Goal: Navigation & Orientation: Find specific page/section

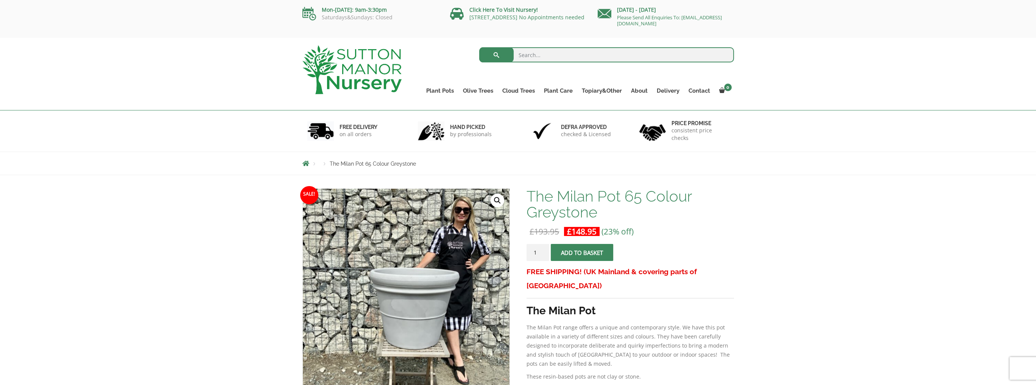
scroll to position [114, 0]
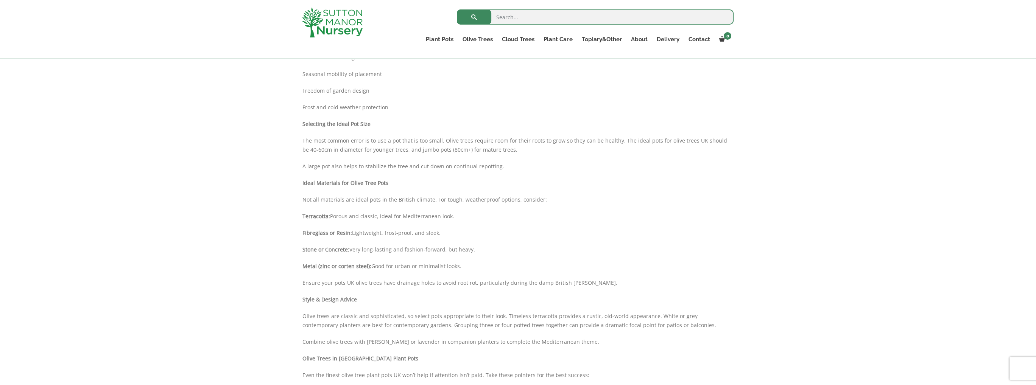
scroll to position [313, 0]
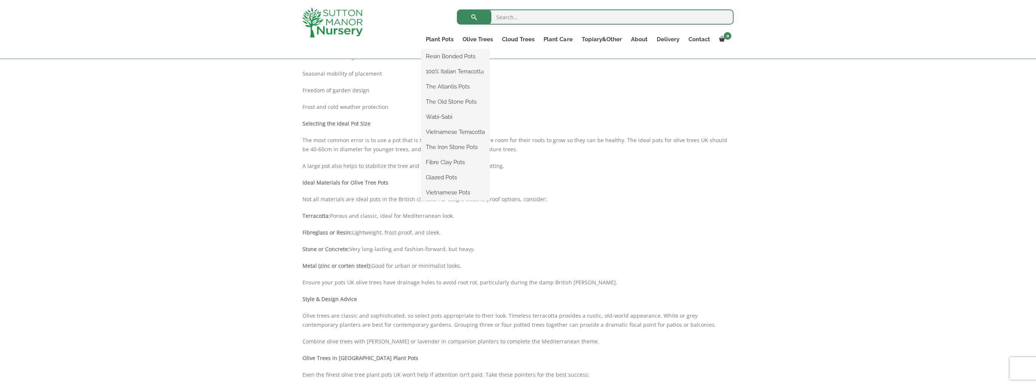
click at [443, 49] on ul "Resin Bonded Pots The Amalfi Pots The Milan Pots The Capri Pots The Brunello Po…" at bounding box center [455, 124] width 68 height 151
click at [444, 41] on link "Plant Pots" at bounding box center [439, 39] width 37 height 11
click at [453, 178] on link "Glazed Pots" at bounding box center [455, 177] width 68 height 11
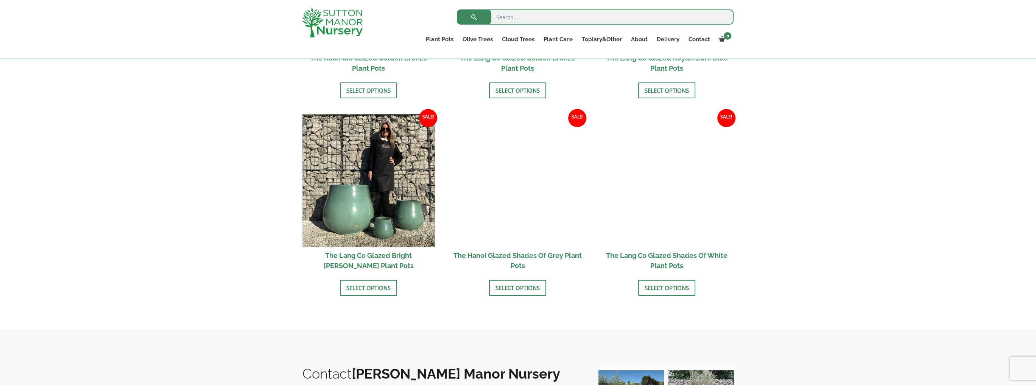
scroll to position [795, 0]
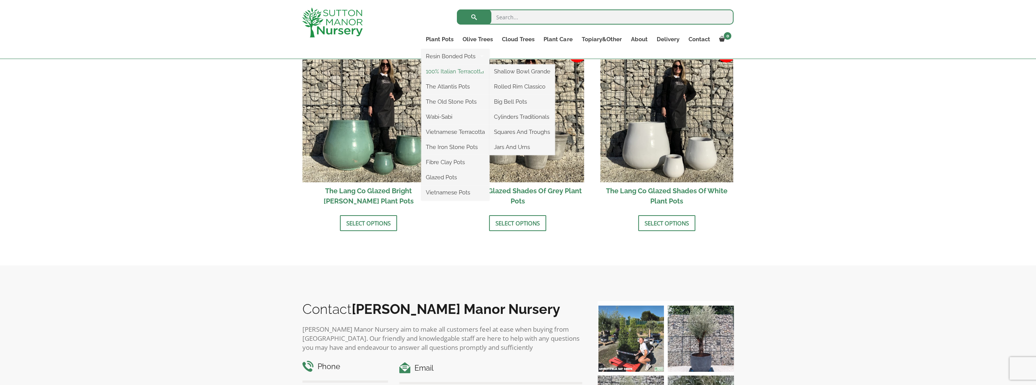
click at [456, 71] on link "100% Italian Terracotta" at bounding box center [455, 71] width 68 height 11
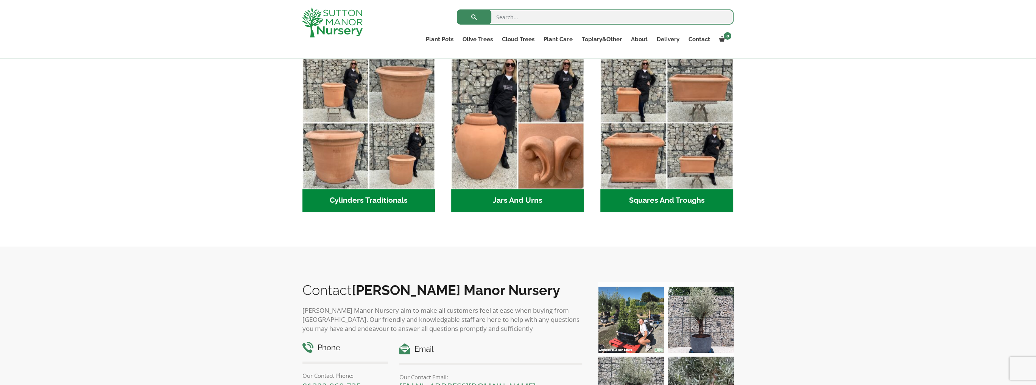
scroll to position [227, 0]
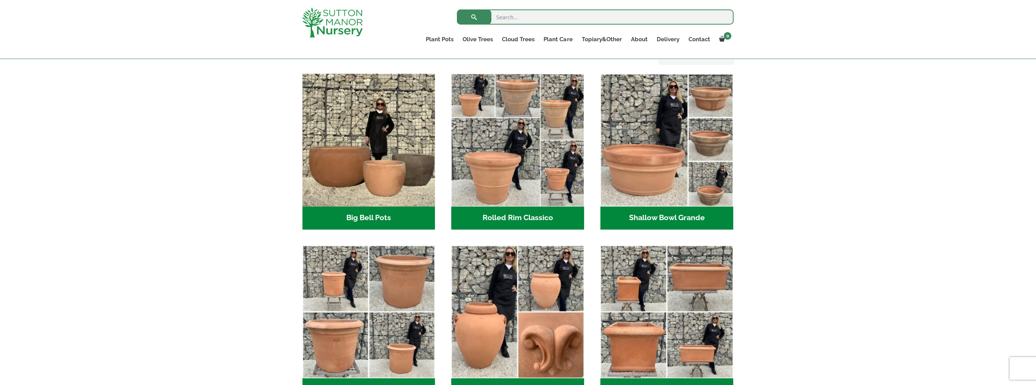
click at [515, 221] on h2 "Rolled Rim Classico (7)" at bounding box center [517, 218] width 133 height 23
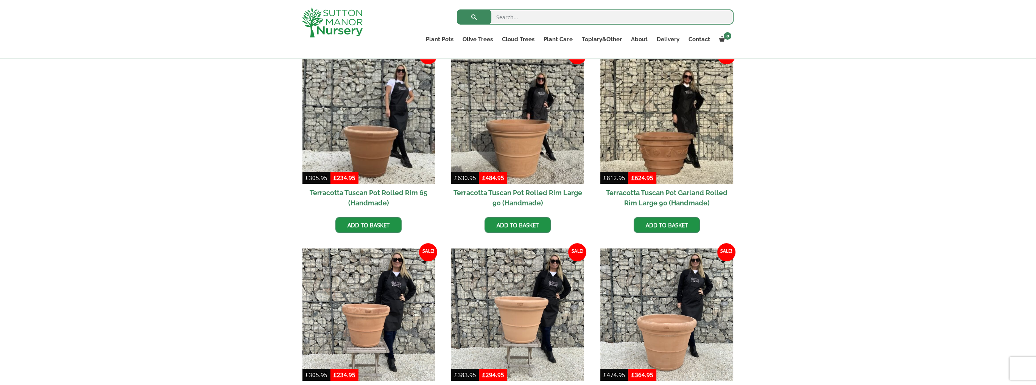
scroll to position [378, 0]
